Goal: Check status: Check status

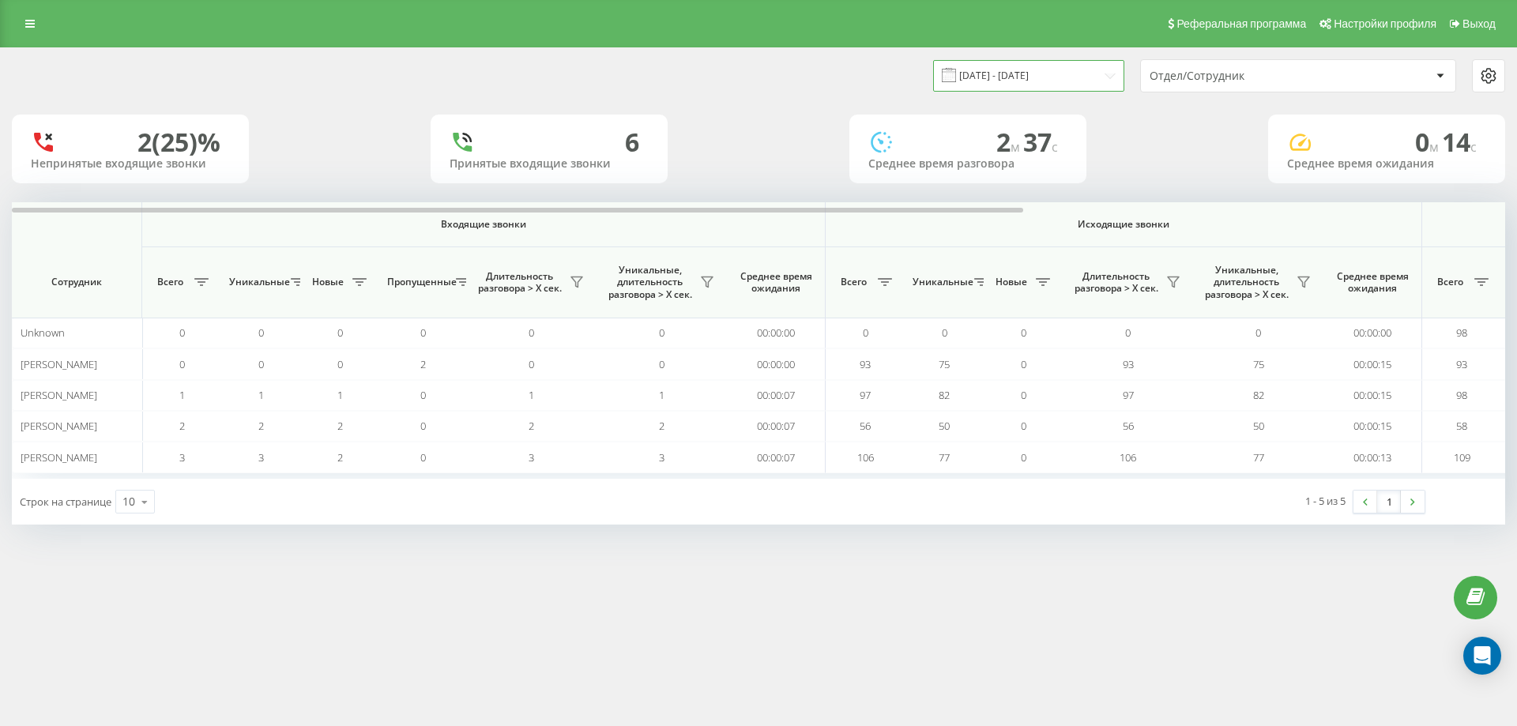
click at [992, 73] on input "[DATE] - [DATE]" at bounding box center [1028, 75] width 191 height 31
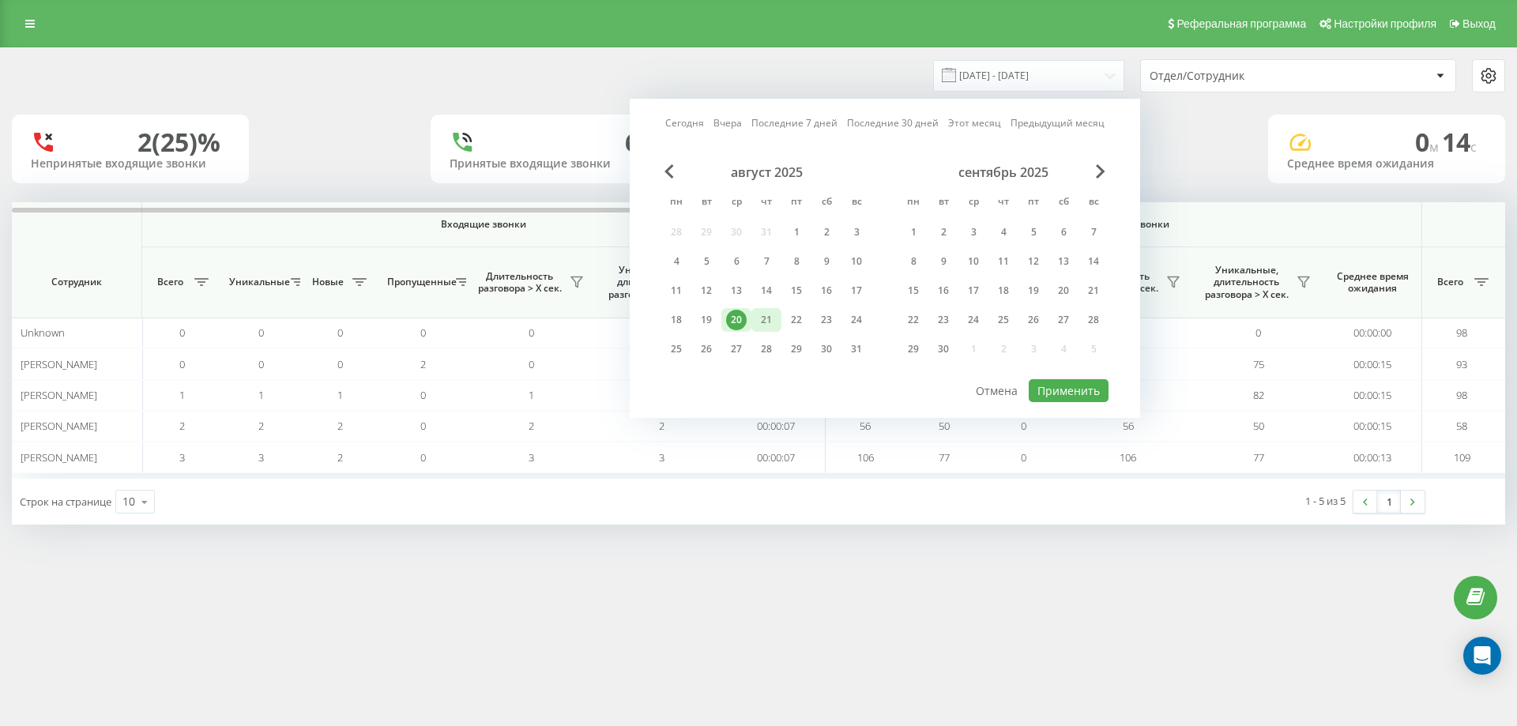
click at [773, 315] on div "21" at bounding box center [766, 320] width 21 height 21
click at [1073, 391] on button "Применить" at bounding box center [1069, 390] width 80 height 23
type input "[DATE] - [DATE]"
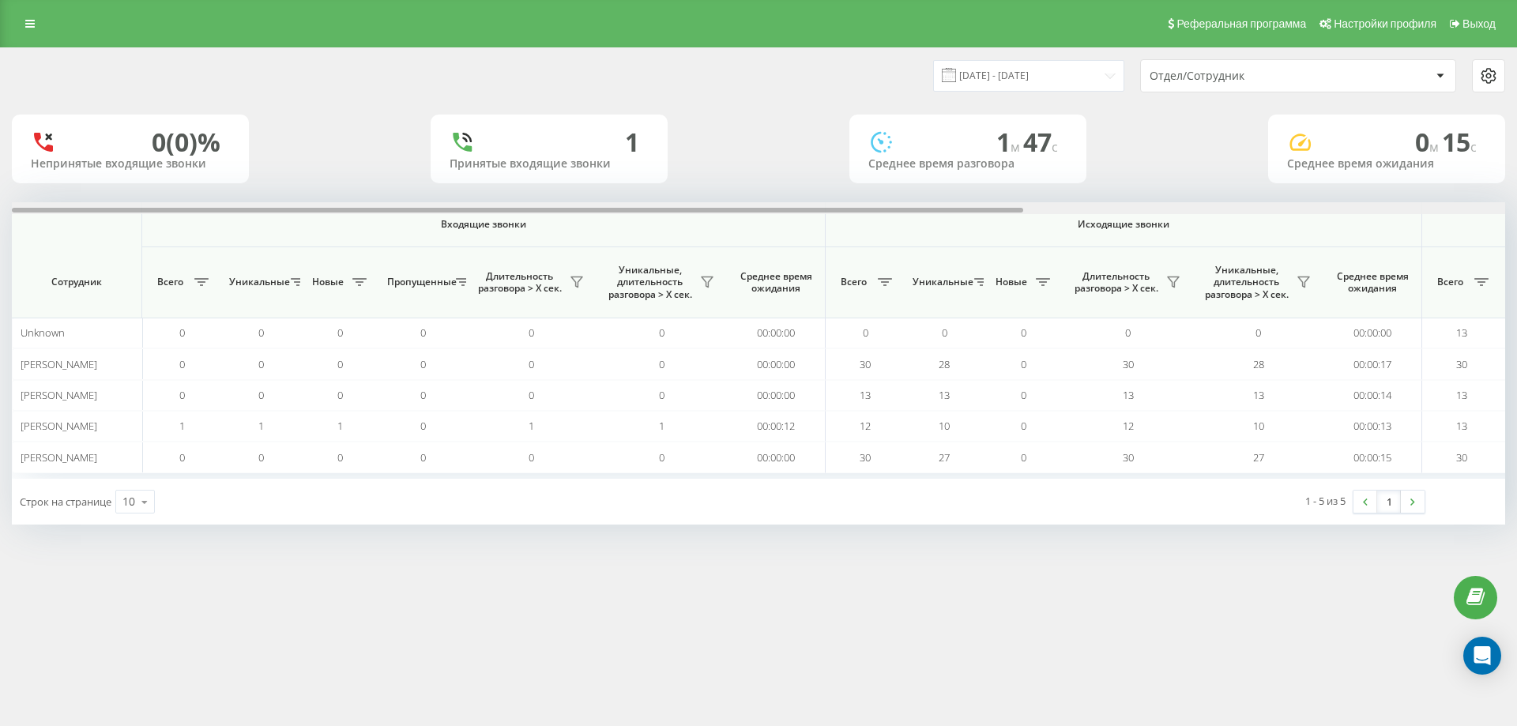
scroll to position [0, 711]
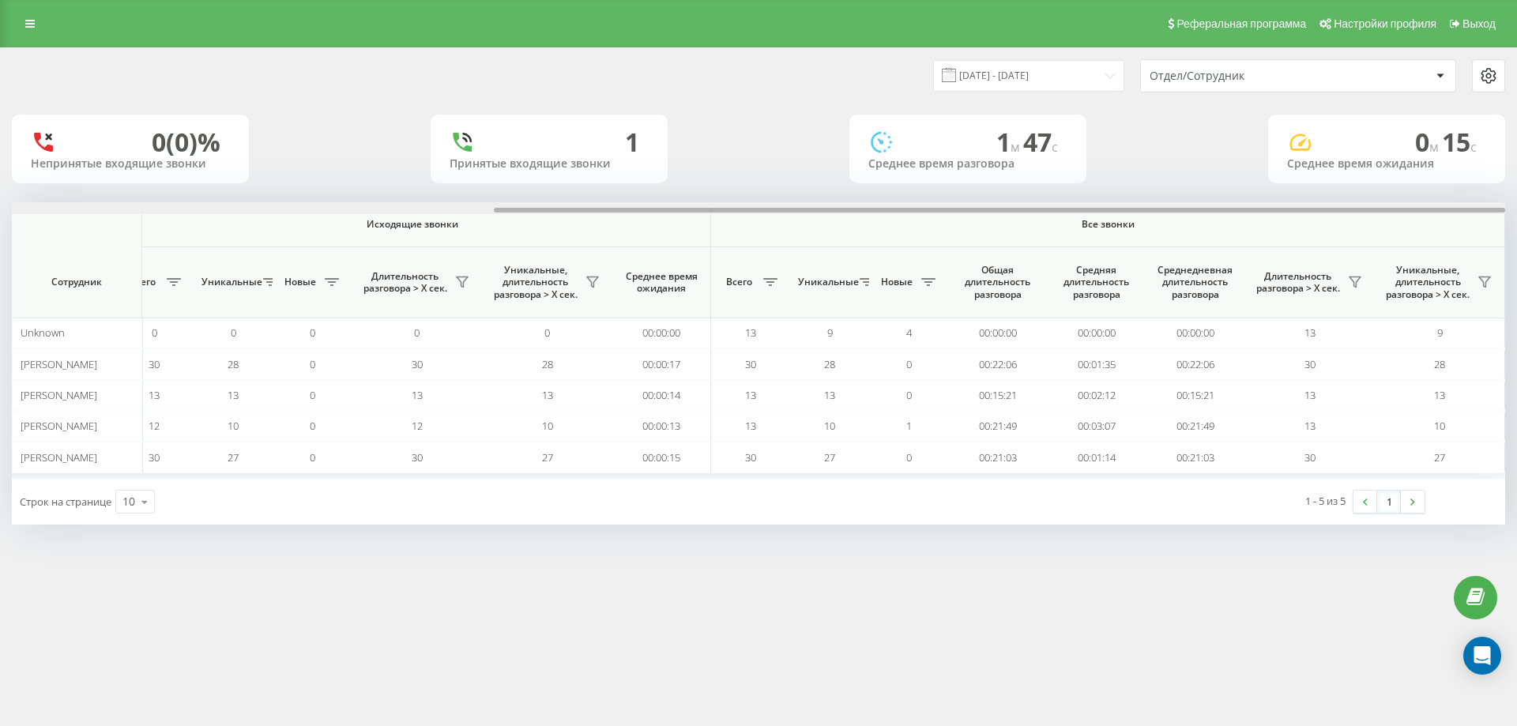
drag, startPoint x: 913, startPoint y: 209, endPoint x: 1516, endPoint y: 333, distance: 615.6
click at [1516, 333] on div "[DATE] - [DATE] Отдел/Сотрудник 0 (0)% Непринятые входящие звонки 1 Принятые вх…" at bounding box center [758, 301] width 1517 height 509
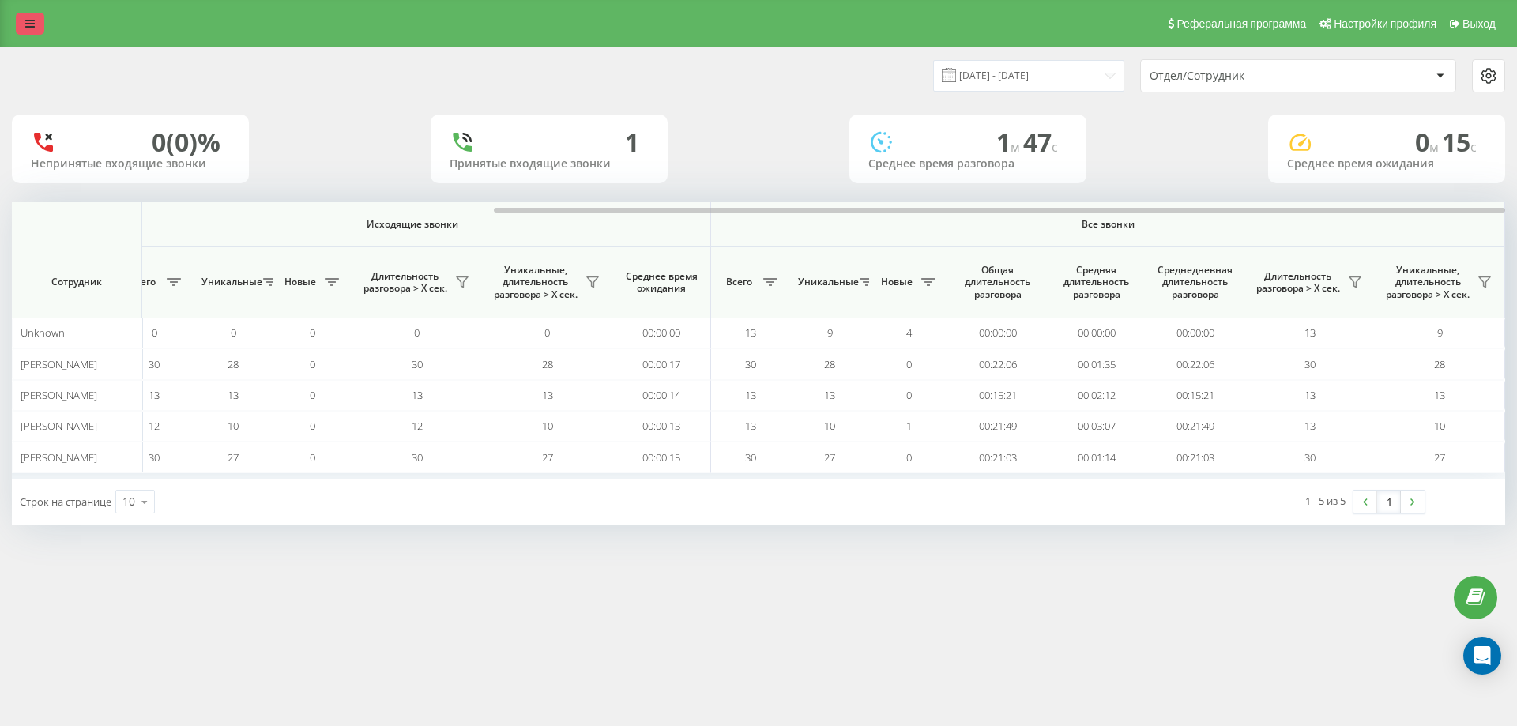
click at [33, 20] on icon at bounding box center [29, 23] width 9 height 11
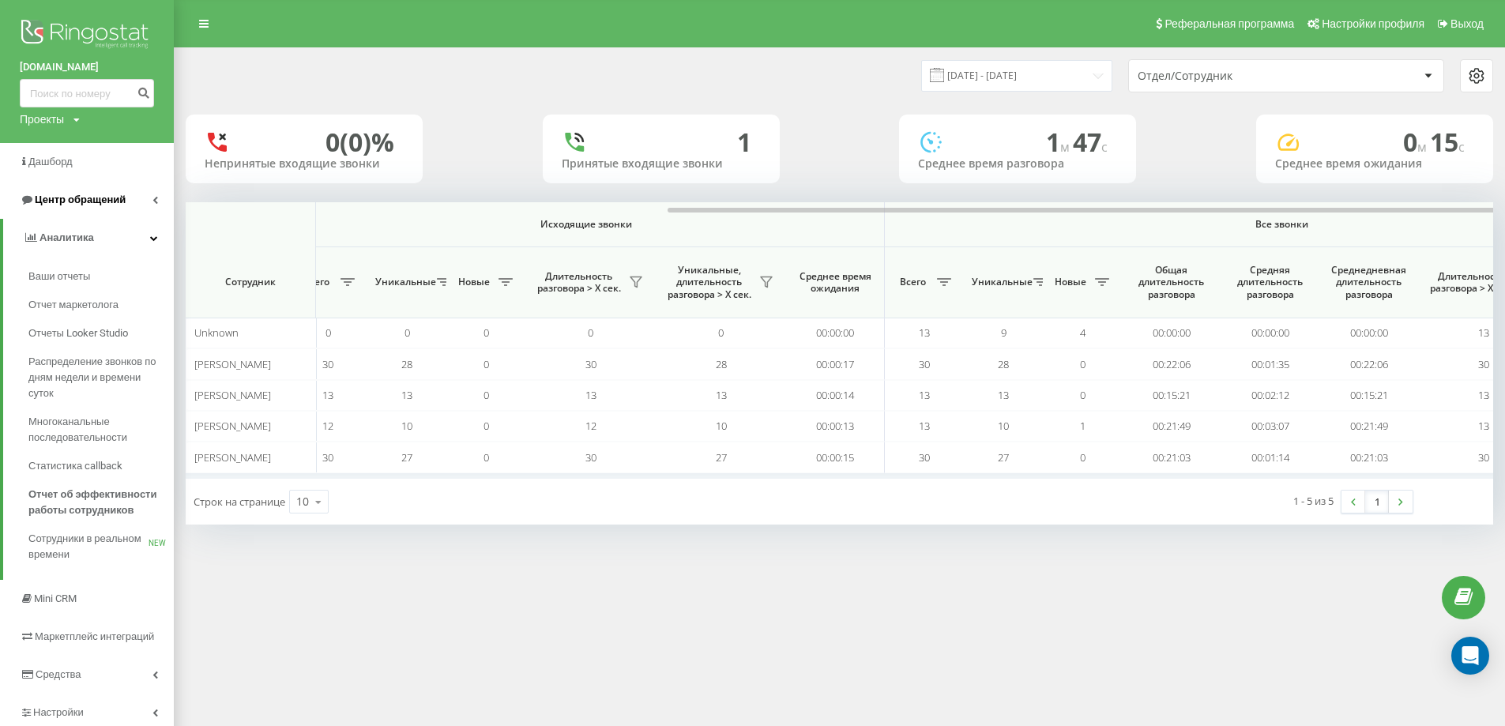
click at [152, 205] on link "Центр обращений" at bounding box center [87, 200] width 174 height 38
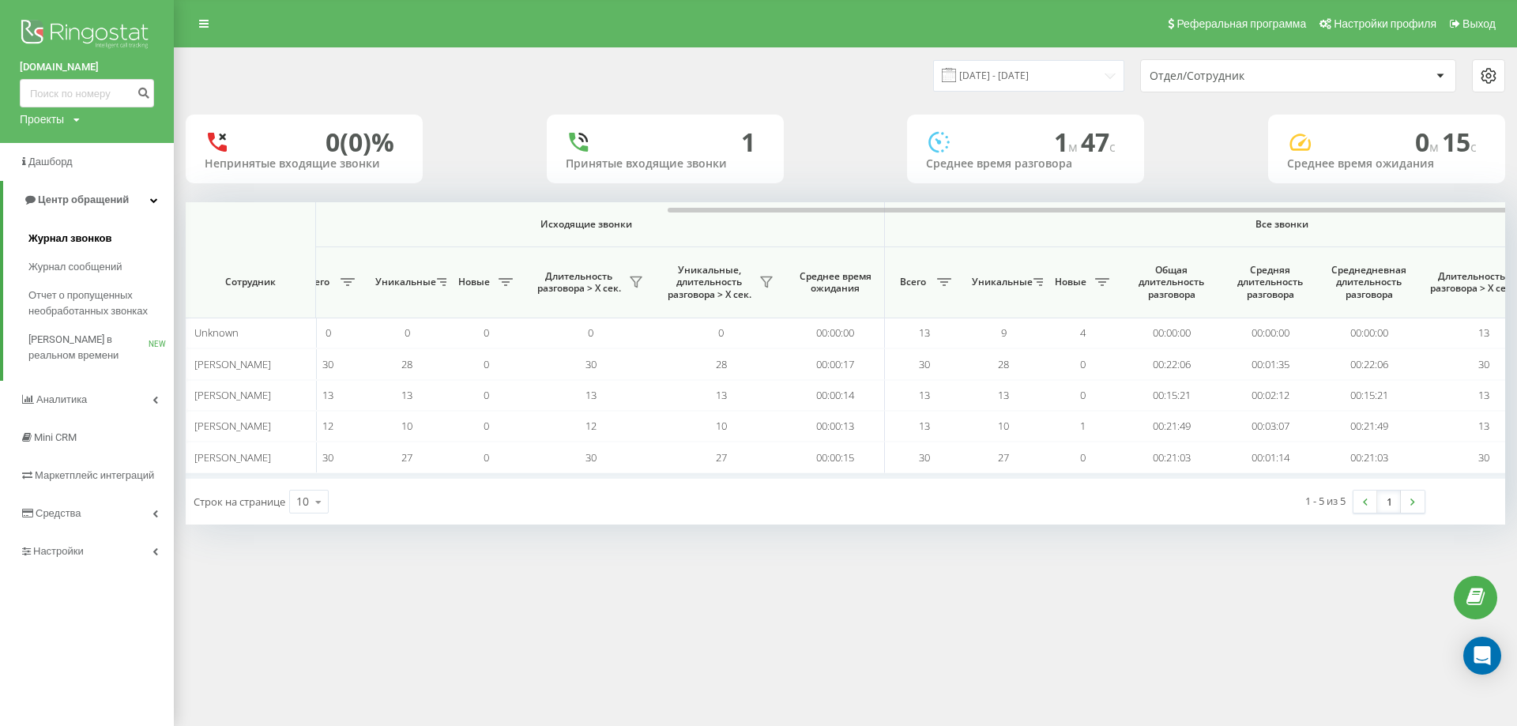
click at [96, 239] on span "Журнал звонков" at bounding box center [69, 239] width 83 height 16
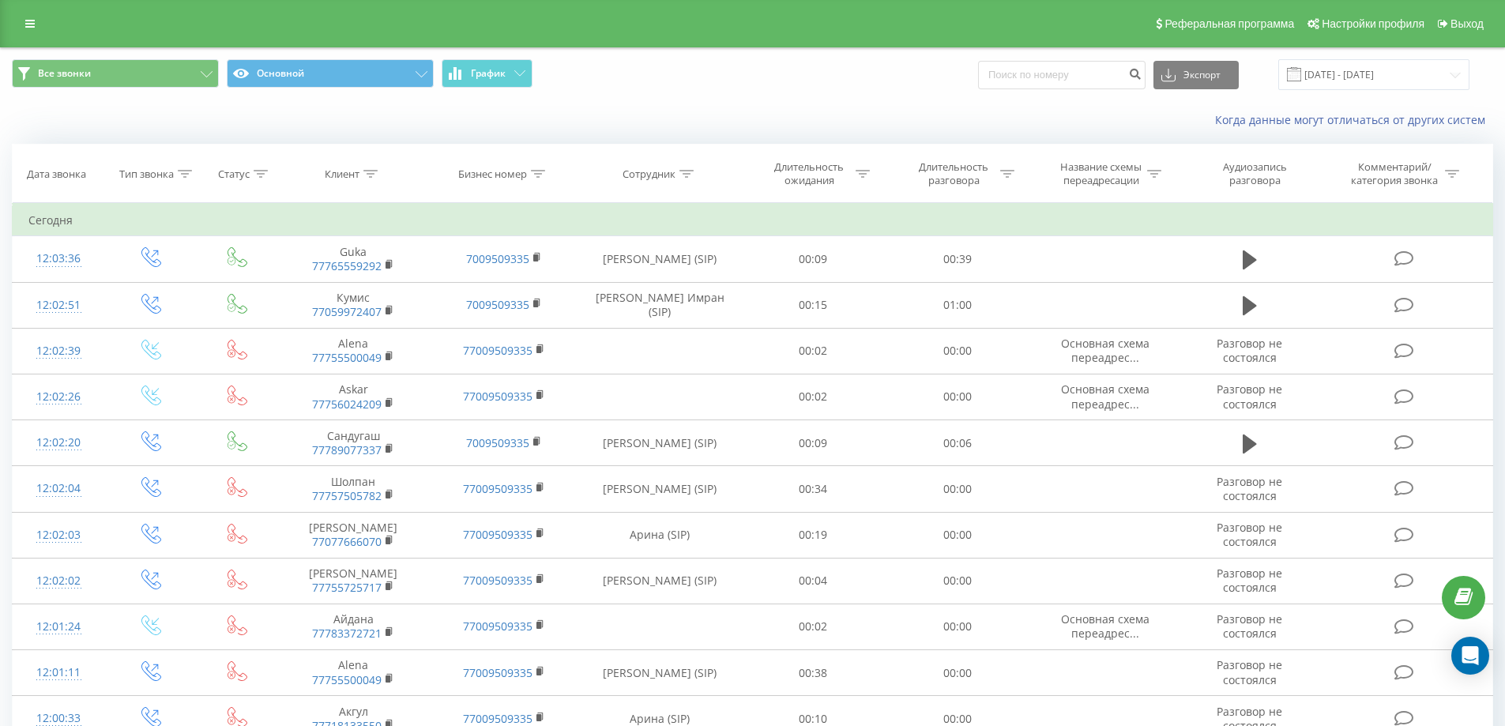
scroll to position [743, 0]
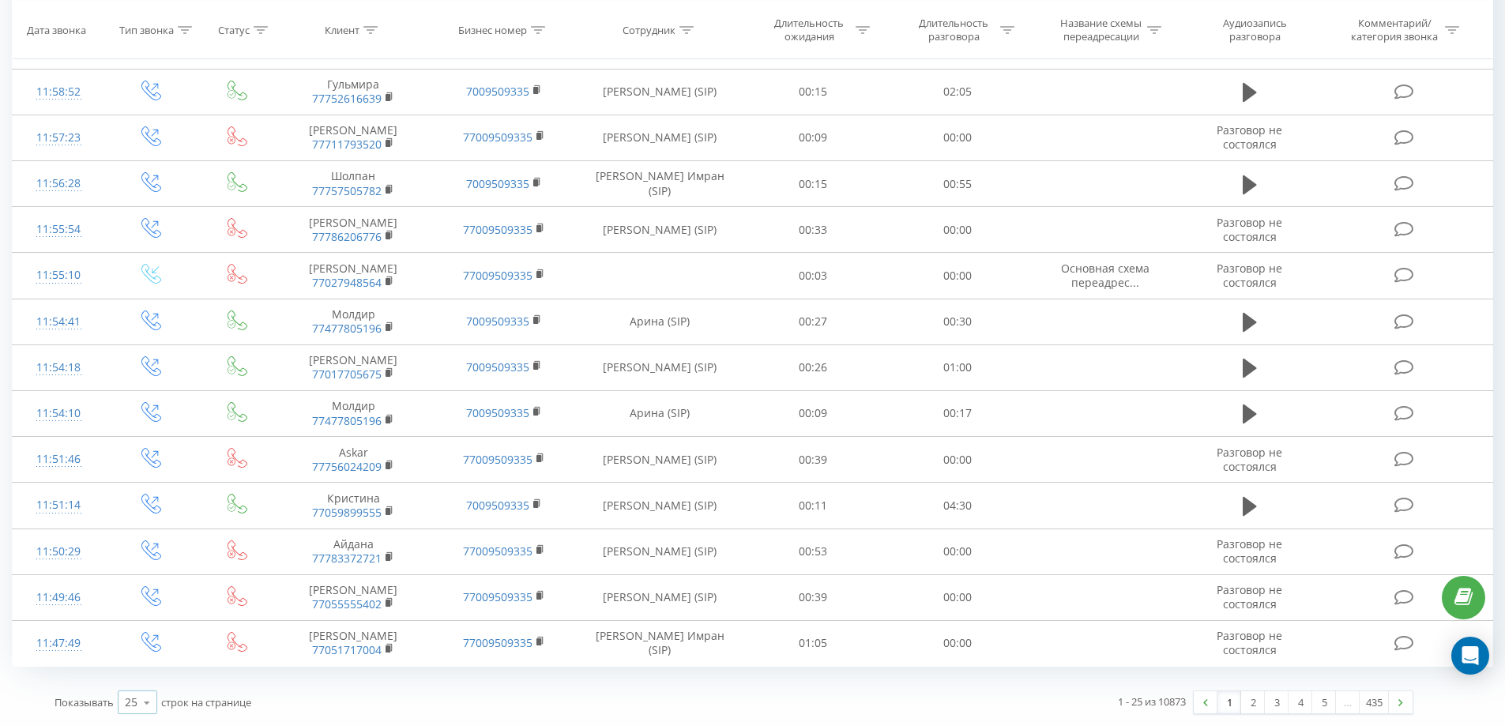
click at [127, 692] on div "25 10 25 50 100" at bounding box center [138, 703] width 40 height 24
click at [139, 687] on span "100" at bounding box center [134, 679] width 19 height 15
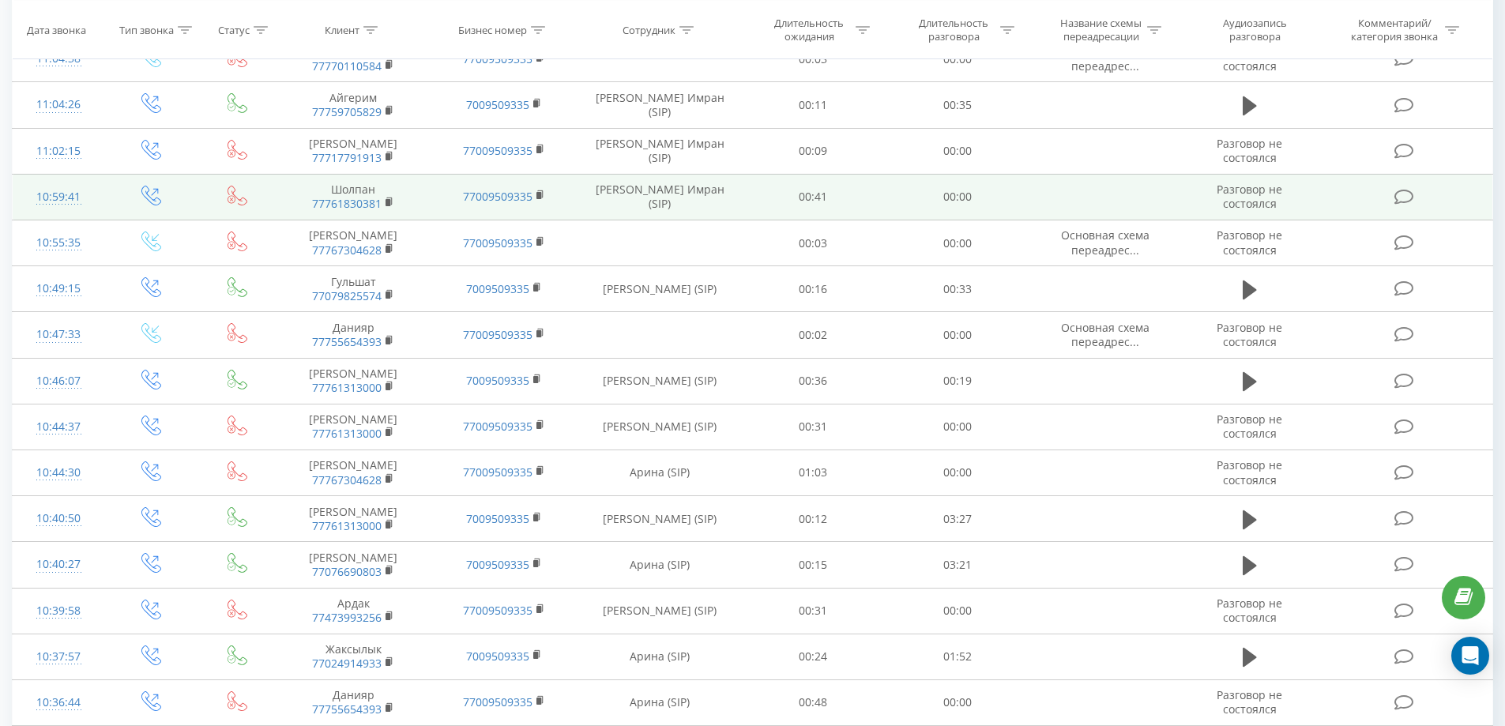
scroll to position [3364, 0]
